Goal: Information Seeking & Learning: Understand process/instructions

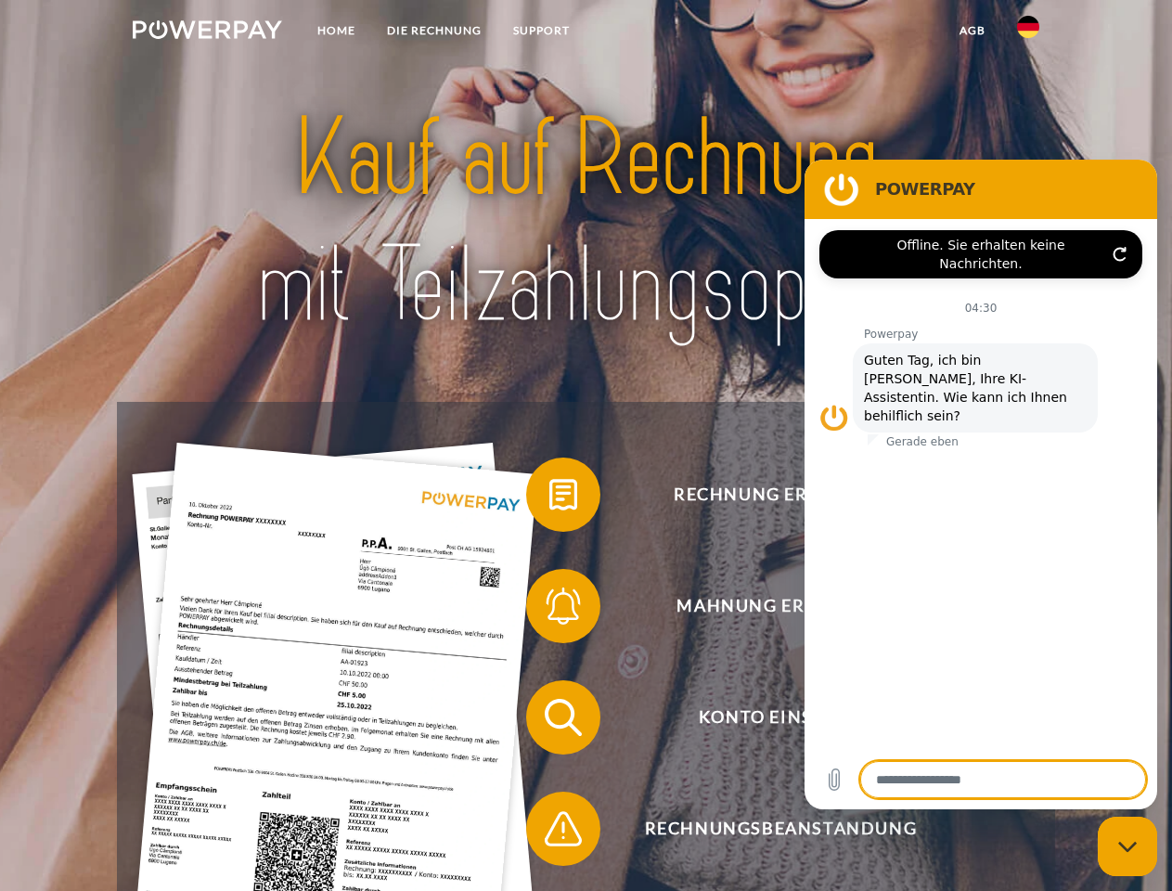
click at [207, 32] on img at bounding box center [207, 29] width 149 height 19
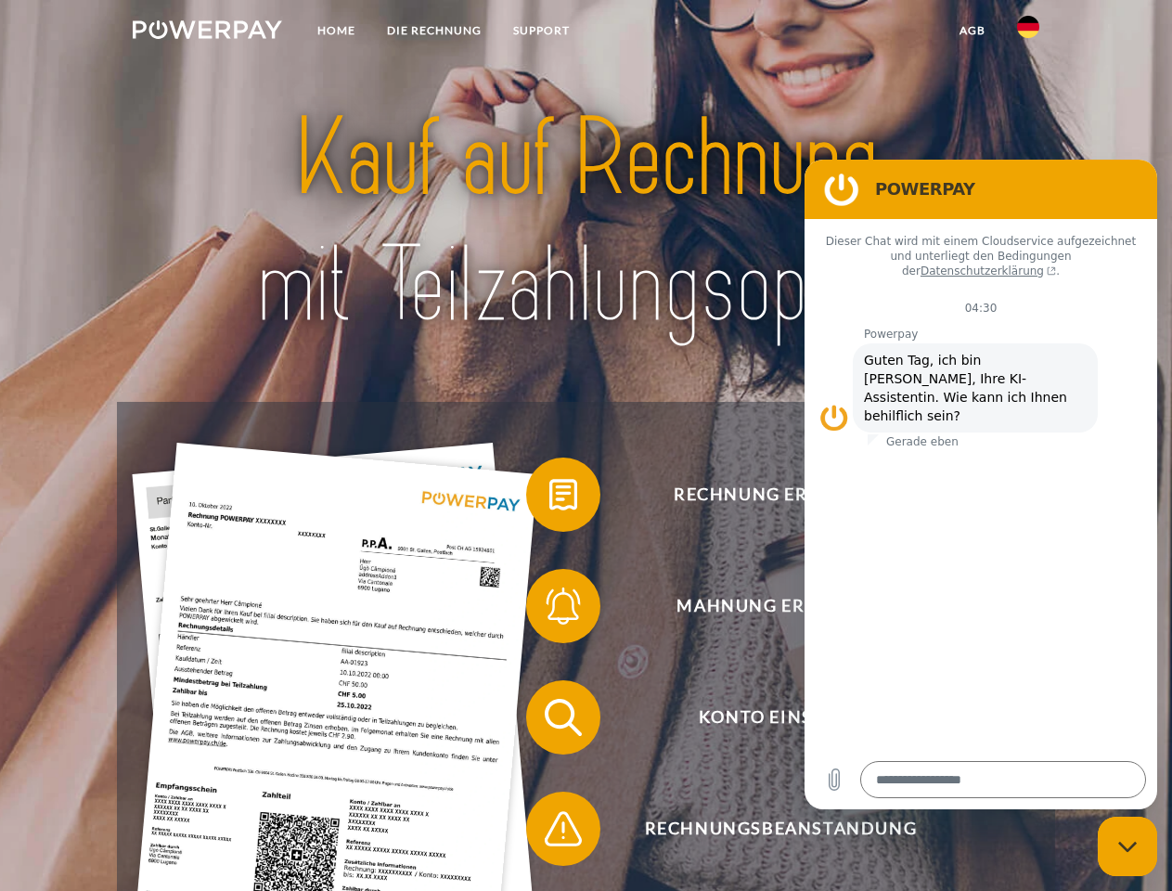
click at [1028, 32] on img at bounding box center [1028, 27] width 22 height 22
click at [971, 31] on link "agb" at bounding box center [973, 30] width 58 height 33
click at [549, 498] on span at bounding box center [535, 494] width 93 height 93
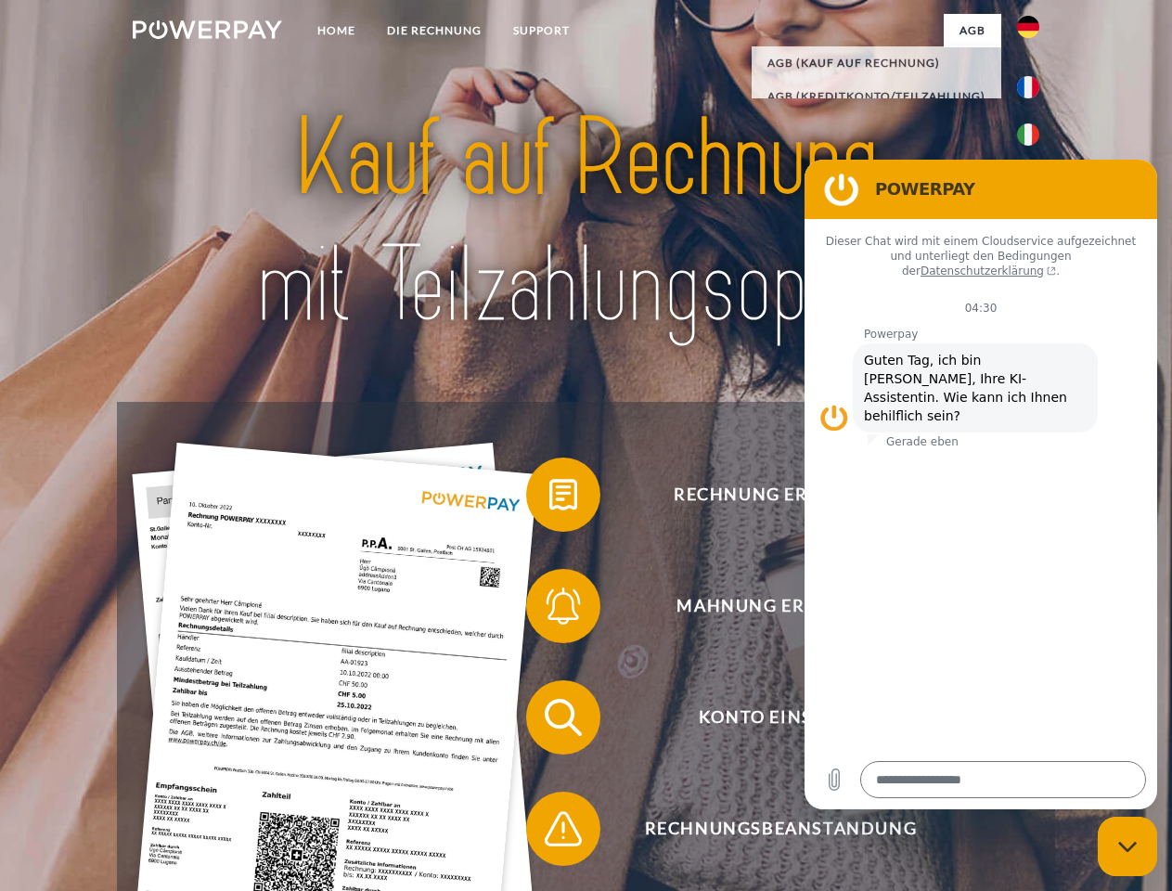
click at [549, 610] on span at bounding box center [535, 605] width 93 height 93
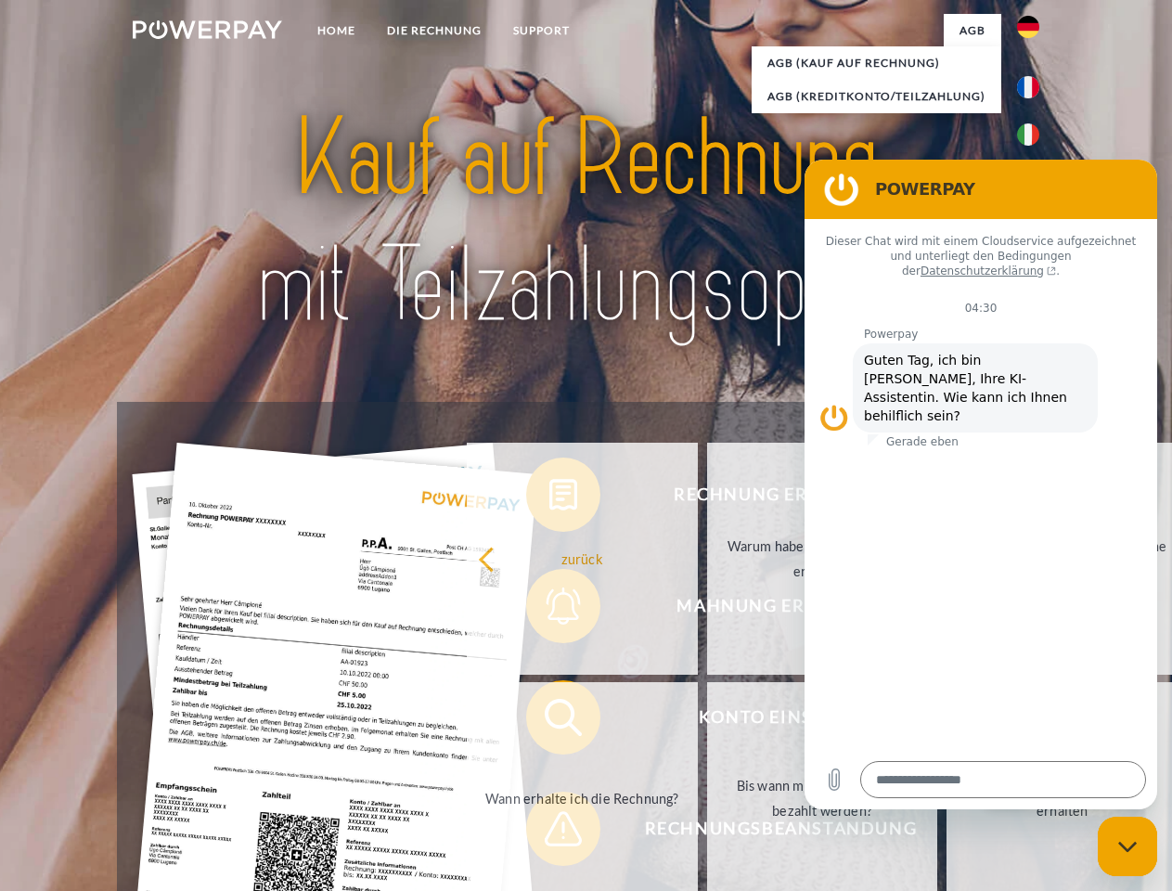
click at [707, 721] on link "Bis wann muss die Rechnung bezahlt werden?" at bounding box center [822, 798] width 231 height 232
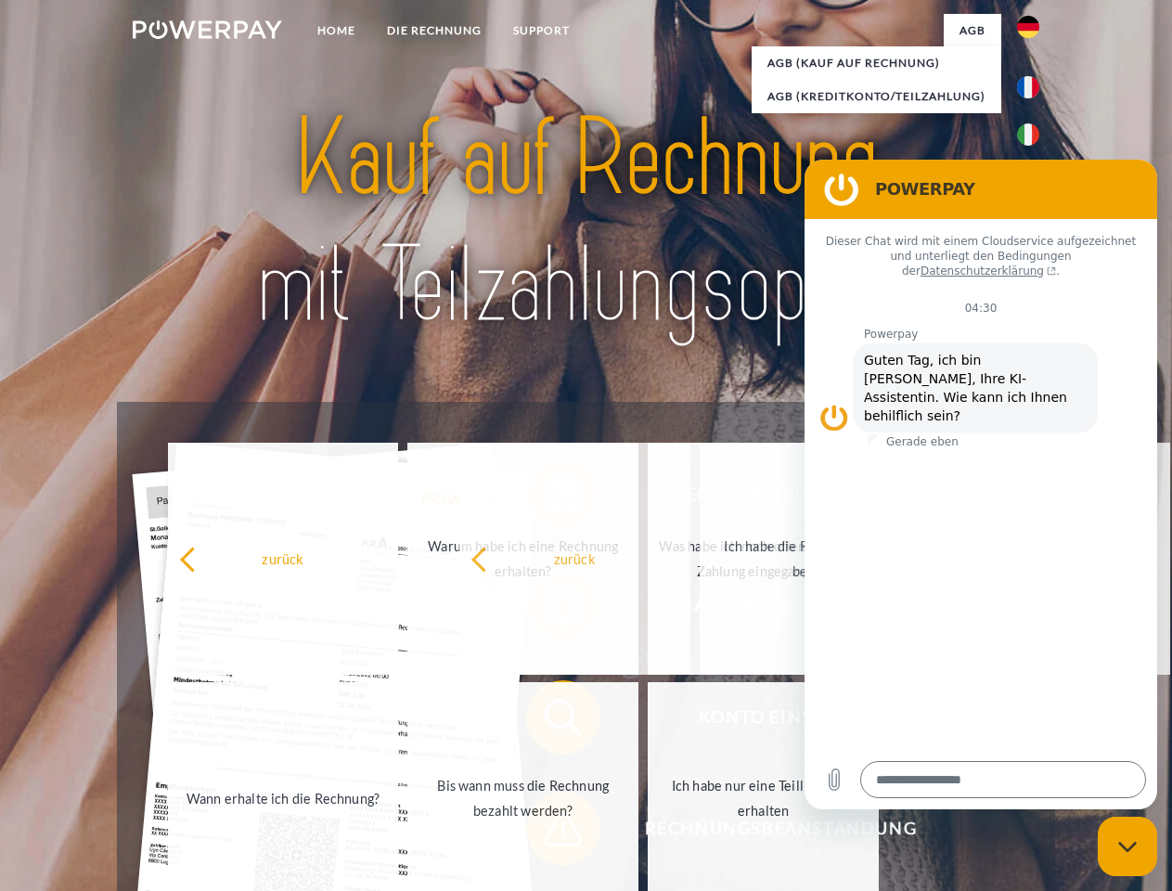
click at [549, 832] on span at bounding box center [535, 828] width 93 height 93
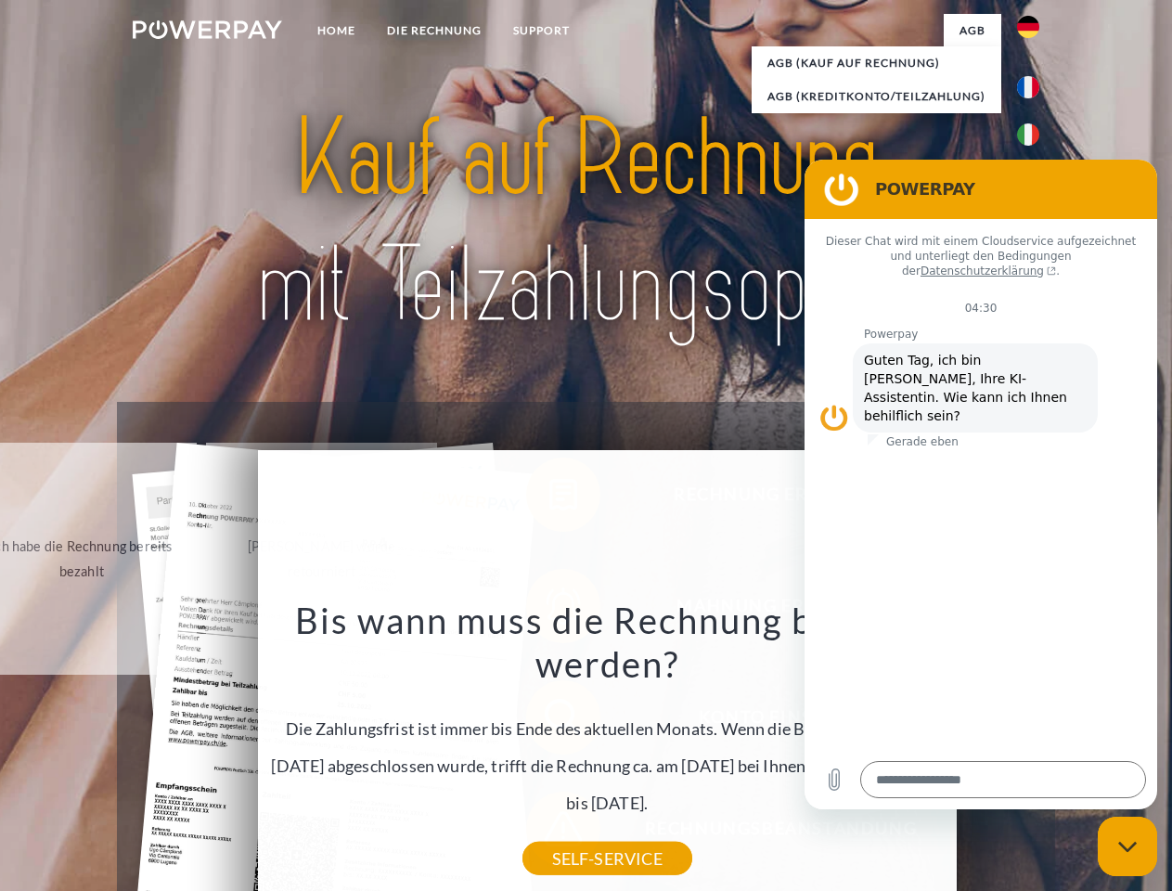
click at [1127, 846] on icon "Messaging-Fenster schließen" at bounding box center [1127, 847] width 19 height 12
type textarea "*"
